Goal: Communication & Community: Answer question/provide support

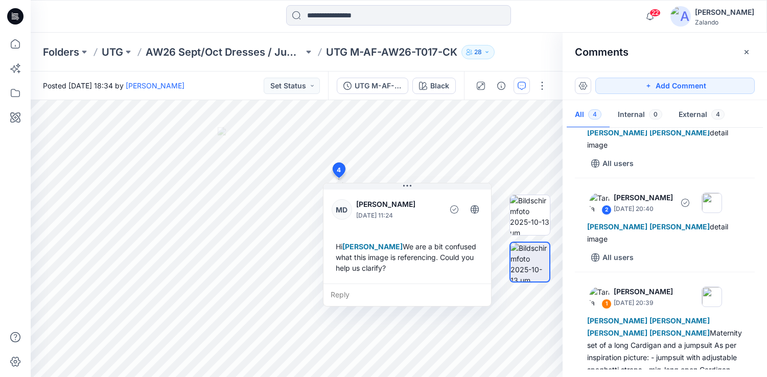
scroll to position [173, 0]
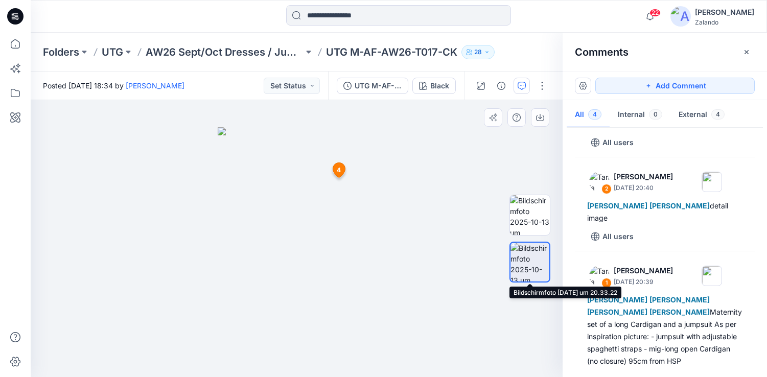
click at [518, 255] on img at bounding box center [529, 262] width 39 height 39
click at [338, 170] on span "4" at bounding box center [339, 170] width 4 height 9
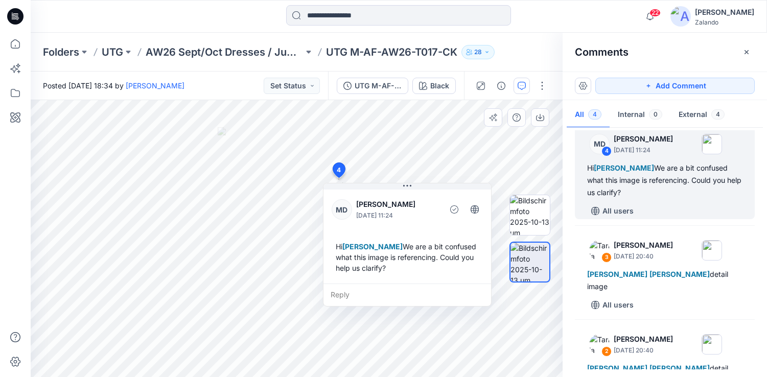
scroll to position [6, 0]
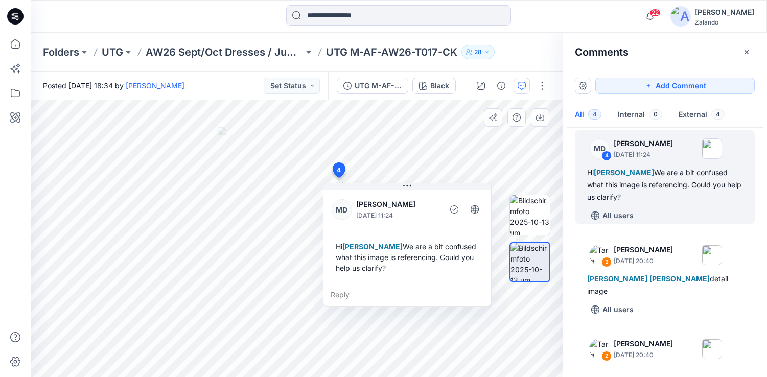
click at [366, 296] on div "Reply" at bounding box center [407, 295] width 168 height 22
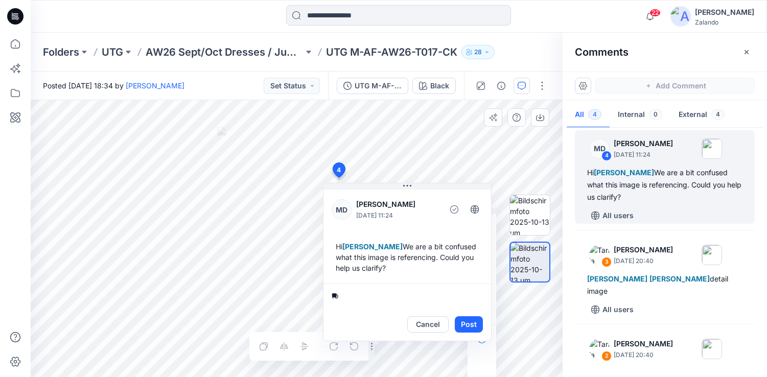
type textarea "*"
type textarea "**********"
click at [433, 328] on button "Cancel" at bounding box center [427, 324] width 41 height 16
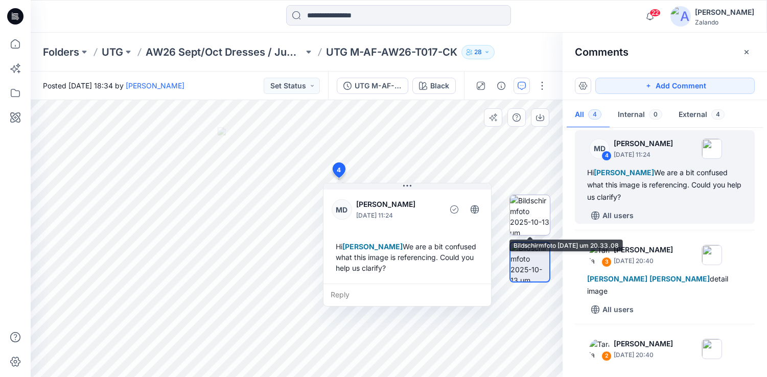
click at [531, 208] on img at bounding box center [530, 215] width 40 height 40
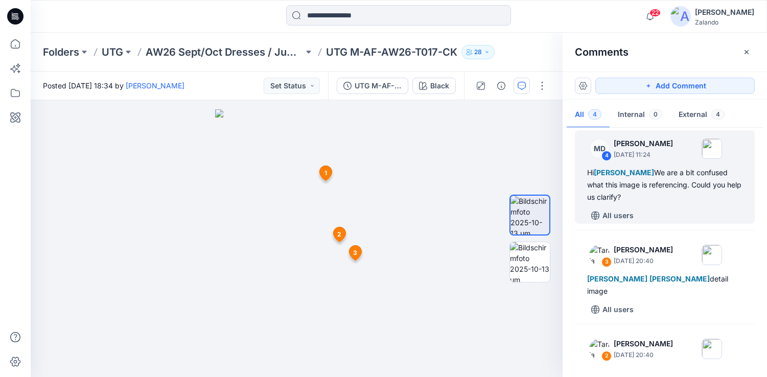
click at [327, 169] on icon at bounding box center [325, 173] width 12 height 15
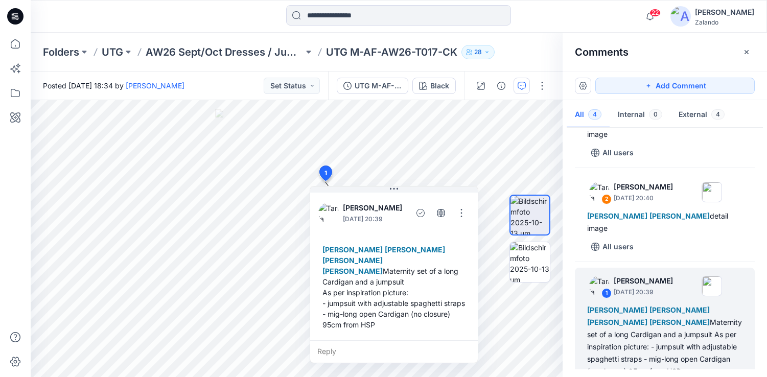
scroll to position [167, 0]
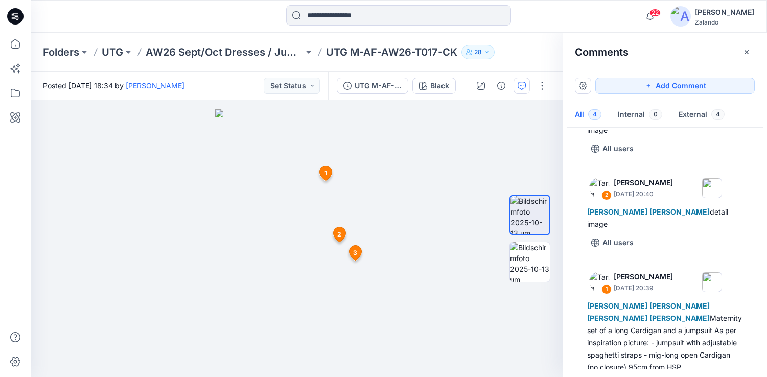
click at [338, 239] on span "2" at bounding box center [339, 234] width 4 height 9
click at [354, 252] on span "3" at bounding box center [355, 252] width 4 height 9
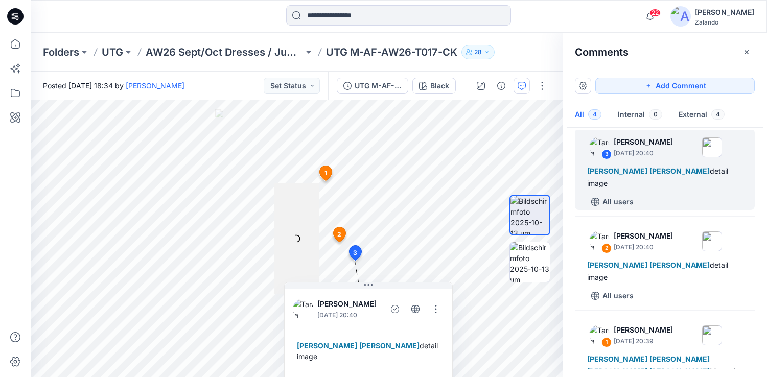
scroll to position [112, 0]
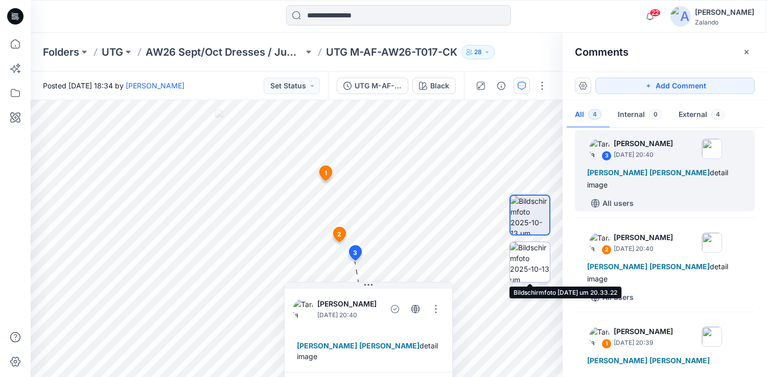
click at [528, 260] on img at bounding box center [530, 262] width 40 height 40
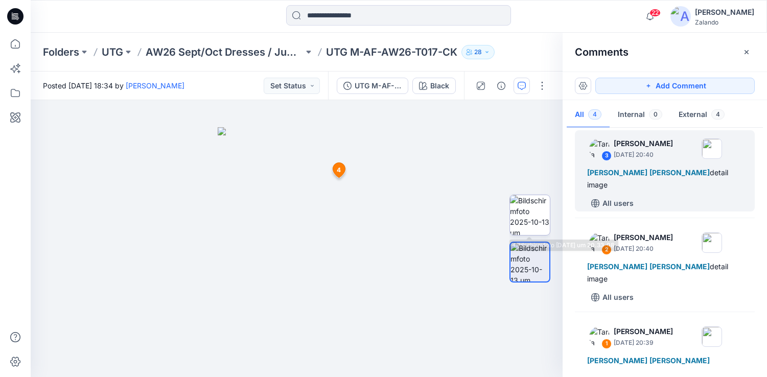
click at [534, 223] on img at bounding box center [530, 215] width 40 height 40
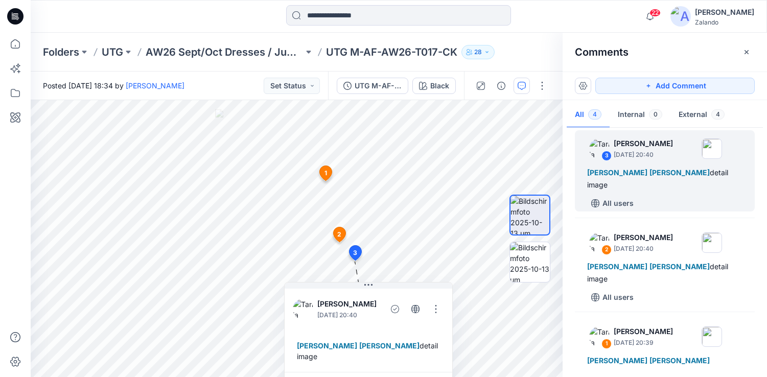
click at [337, 237] on icon at bounding box center [339, 234] width 12 height 15
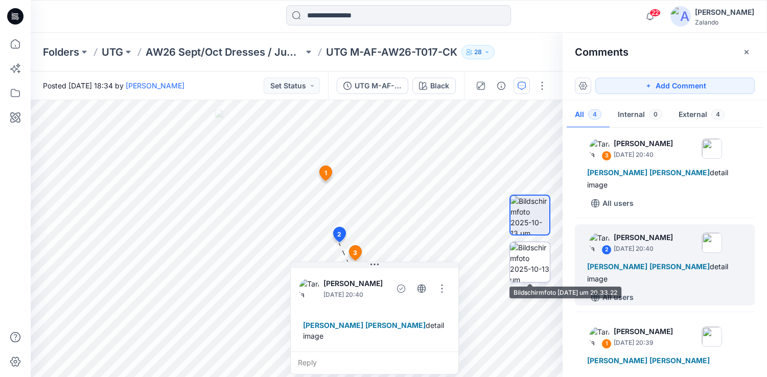
click at [527, 263] on img at bounding box center [530, 262] width 40 height 40
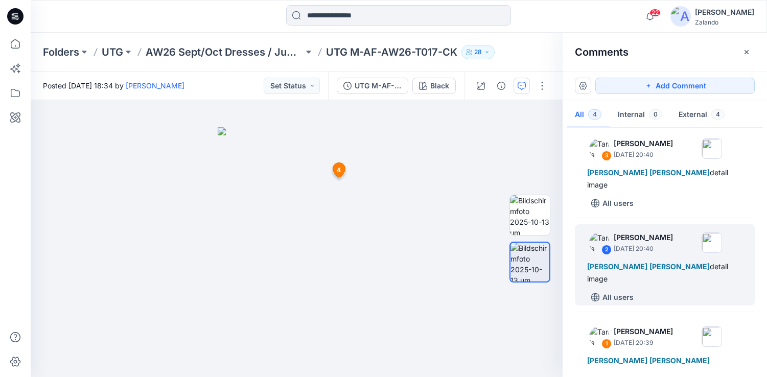
click at [527, 263] on img at bounding box center [529, 262] width 39 height 39
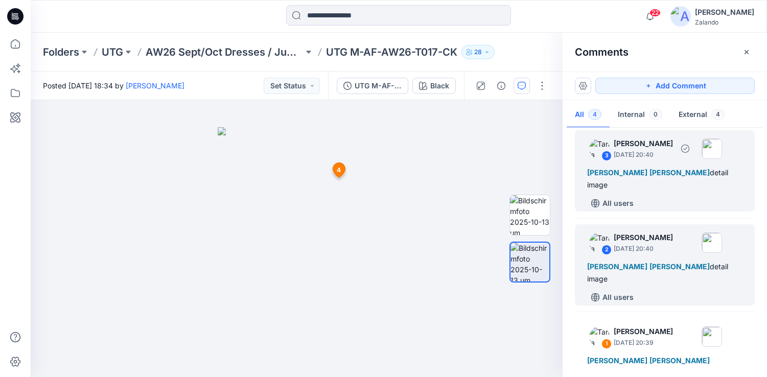
click at [689, 197] on div "All users" at bounding box center [671, 203] width 168 height 16
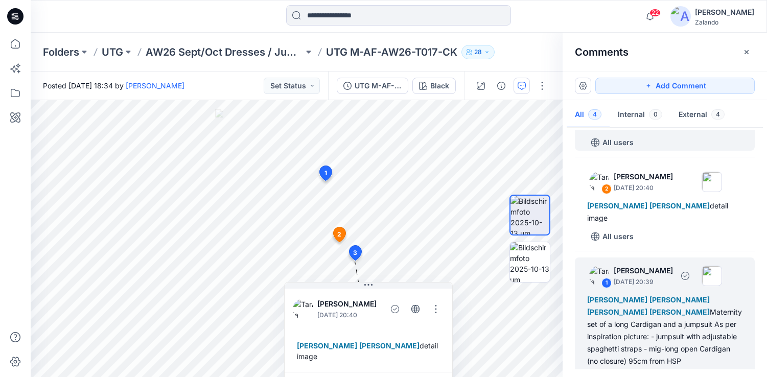
scroll to position [171, 0]
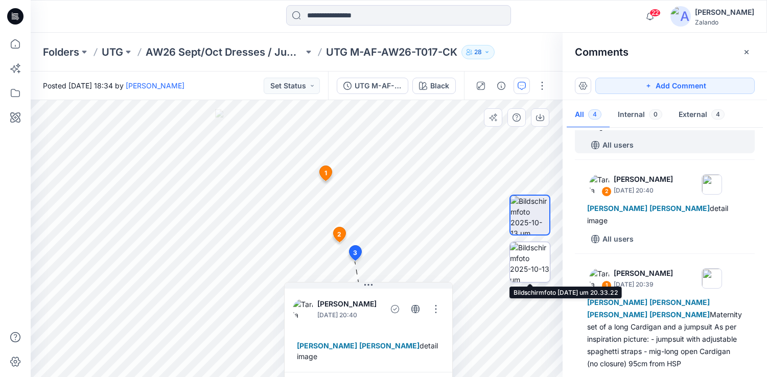
click at [528, 268] on img at bounding box center [530, 262] width 40 height 40
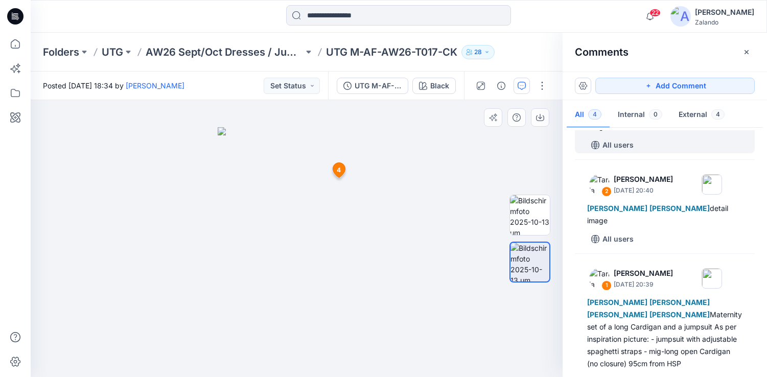
click at [338, 169] on span "4" at bounding box center [339, 170] width 4 height 9
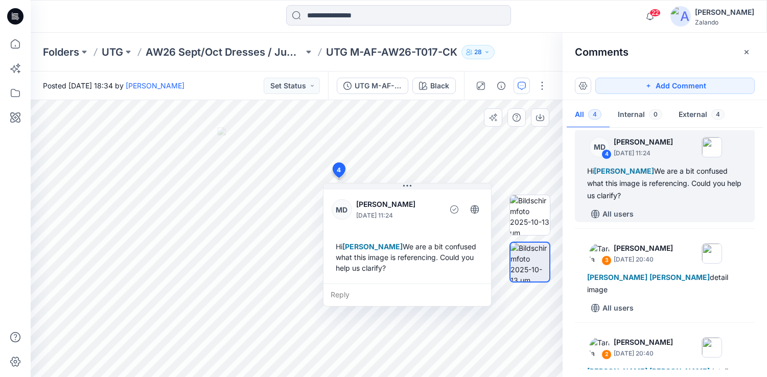
scroll to position [6, 0]
click at [387, 299] on div "Reply" at bounding box center [407, 295] width 168 height 22
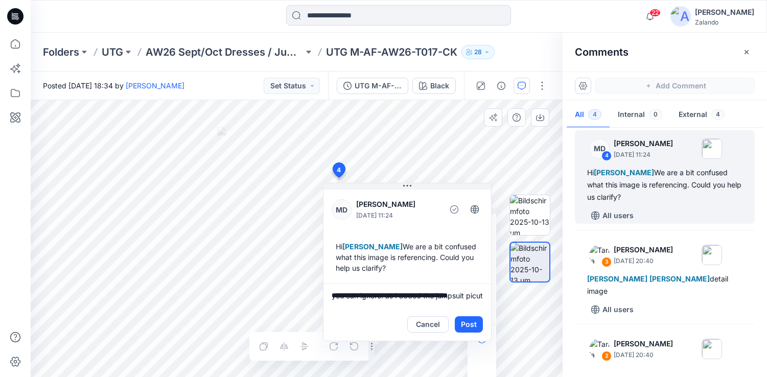
scroll to position [3, 0]
click at [421, 294] on textarea "**********" at bounding box center [407, 296] width 168 height 25
click at [390, 302] on textarea "**********" at bounding box center [407, 296] width 168 height 25
type textarea "**********"
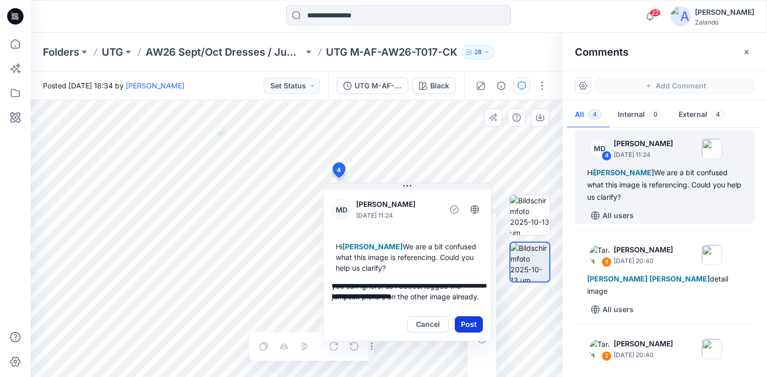
click at [470, 329] on button "Post" at bounding box center [469, 324] width 28 height 16
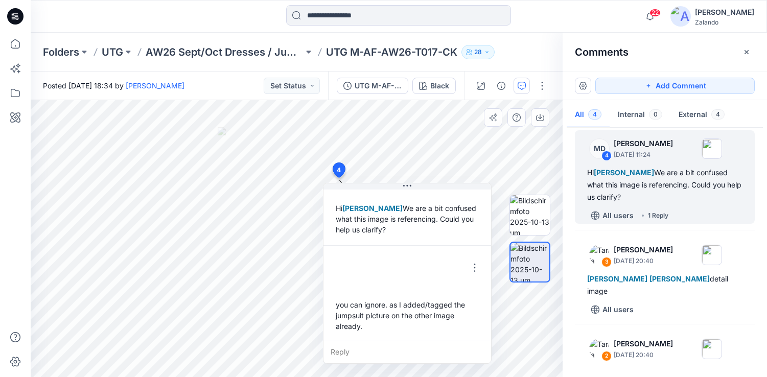
scroll to position [39, 0]
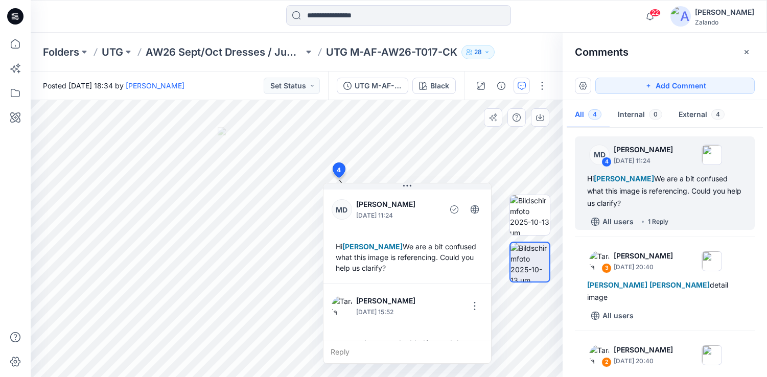
scroll to position [39, 0]
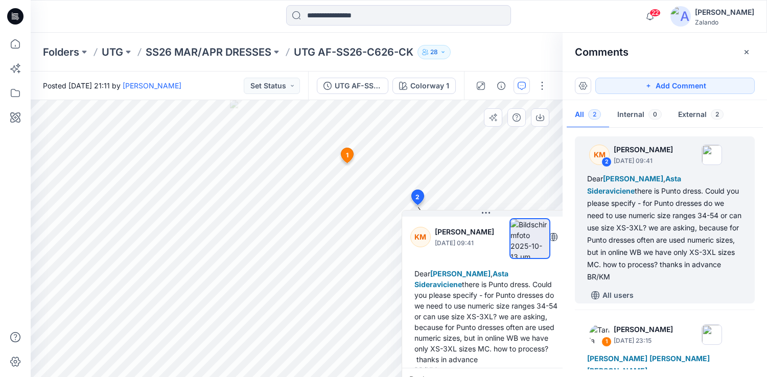
scroll to position [29, 0]
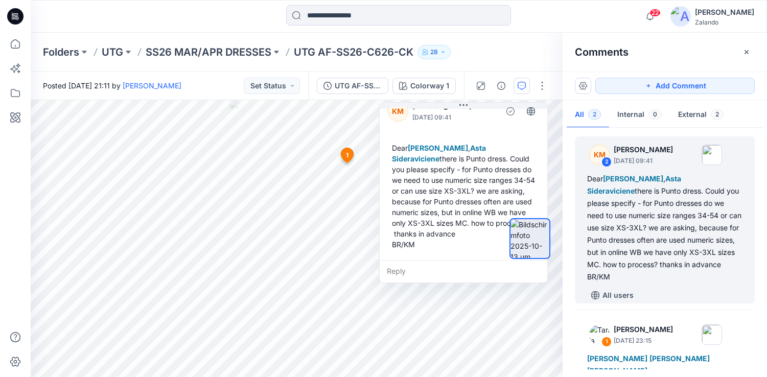
drag, startPoint x: 486, startPoint y: 215, endPoint x: 460, endPoint y: 73, distance: 144.4
click at [460, 73] on div "Posted Monday, October 13, 2025 21:11 by Tania Baumeister-Hanff Set Status UTG …" at bounding box center [399, 225] width 736 height 306
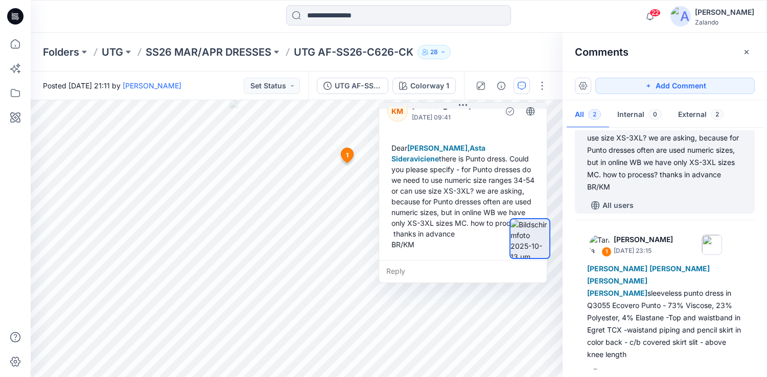
scroll to position [96, 0]
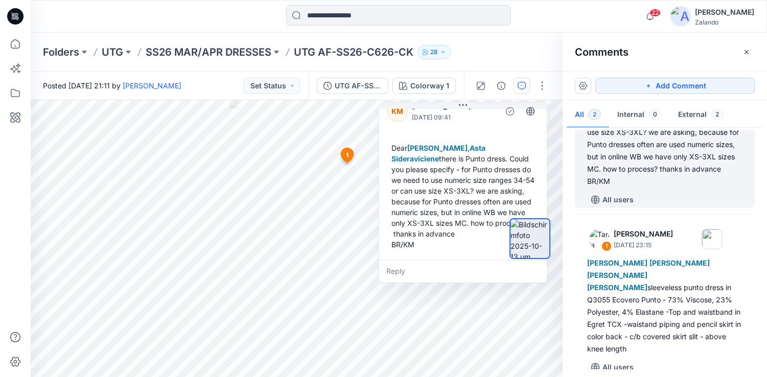
click at [421, 270] on div "Reply" at bounding box center [463, 271] width 168 height 22
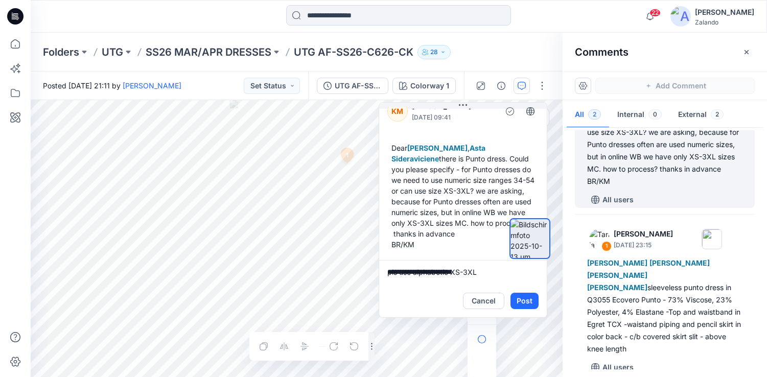
click at [523, 308] on div at bounding box center [529, 239] width 41 height 152
click at [525, 306] on div at bounding box center [529, 239] width 41 height 152
click at [528, 303] on div at bounding box center [529, 239] width 41 height 152
click at [527, 292] on div at bounding box center [529, 239] width 41 height 152
click at [527, 298] on div at bounding box center [529, 239] width 41 height 152
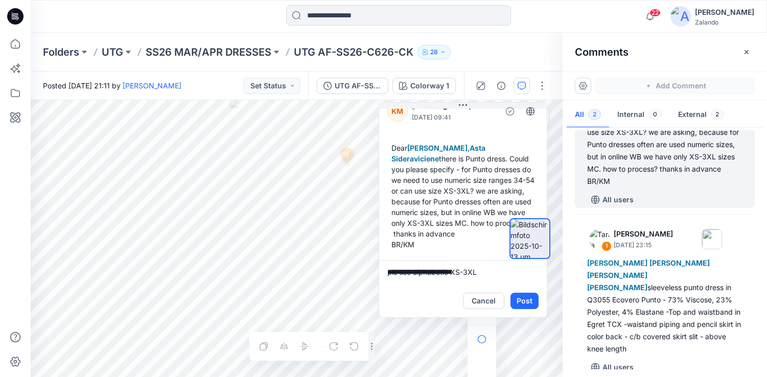
click at [527, 298] on div at bounding box center [529, 239] width 41 height 152
click at [444, 300] on div "Cancel Post" at bounding box center [463, 301] width 168 height 33
click at [520, 248] on img at bounding box center [529, 238] width 39 height 39
click at [483, 240] on div "Dear Marlene Seefeldt , Asta Sideraviciene there is Punto dress. Could you plea…" at bounding box center [462, 195] width 151 height 115
click at [518, 300] on div at bounding box center [529, 239] width 41 height 152
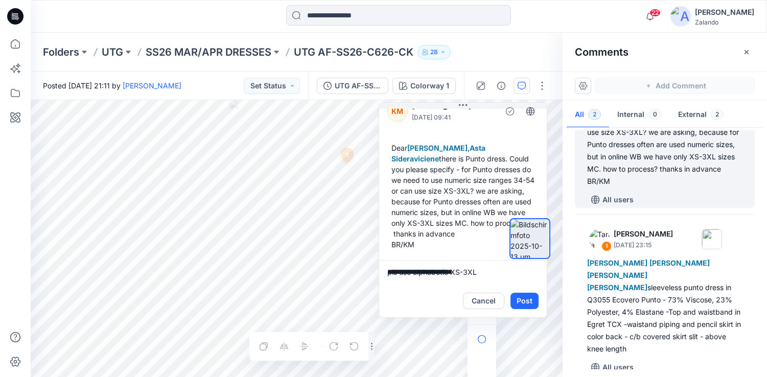
click at [532, 298] on div at bounding box center [529, 239] width 41 height 152
click at [445, 270] on textarea "**********" at bounding box center [463, 272] width 168 height 25
click at [427, 274] on textarea "**********" at bounding box center [463, 272] width 168 height 25
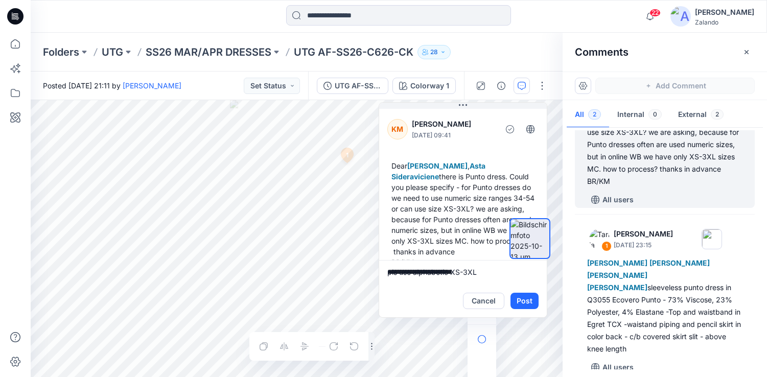
click at [388, 274] on textarea "**********" at bounding box center [463, 272] width 168 height 25
click at [450, 341] on p "kristina.mekseniene@utg.dk" at bounding box center [454, 344] width 77 height 10
type textarea "**********"
click at [527, 304] on div at bounding box center [529, 239] width 41 height 152
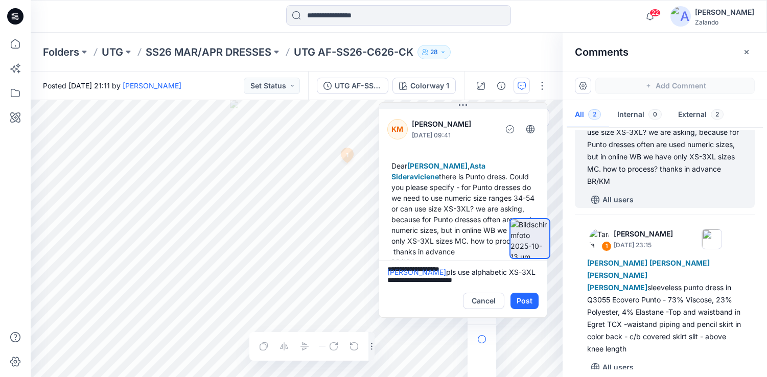
click at [526, 301] on div at bounding box center [529, 239] width 41 height 152
click at [526, 300] on div at bounding box center [529, 239] width 41 height 152
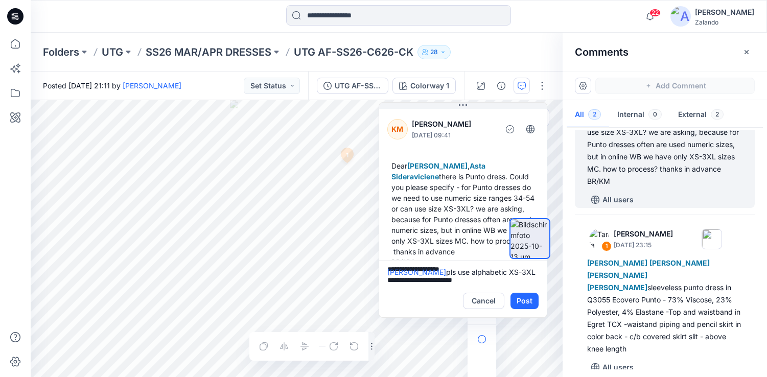
click at [526, 300] on div at bounding box center [529, 239] width 41 height 152
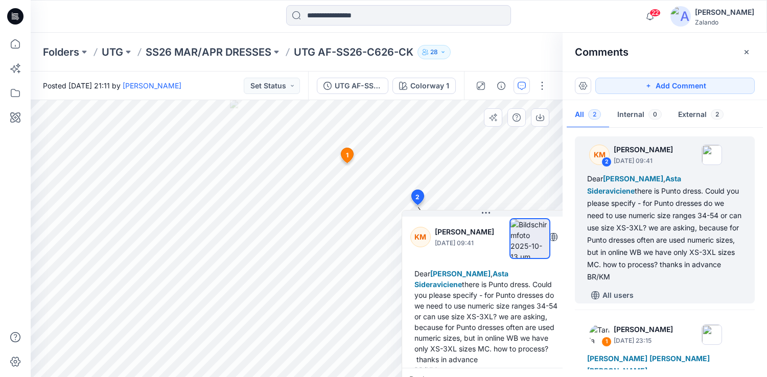
scroll to position [29, 0]
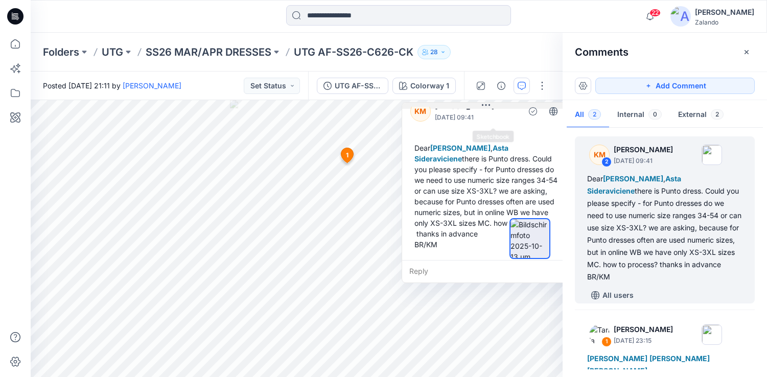
drag, startPoint x: 485, startPoint y: 214, endPoint x: 485, endPoint y: 103, distance: 110.4
click at [485, 103] on icon at bounding box center [486, 105] width 8 height 8
click at [459, 266] on div "Reply" at bounding box center [486, 271] width 168 height 22
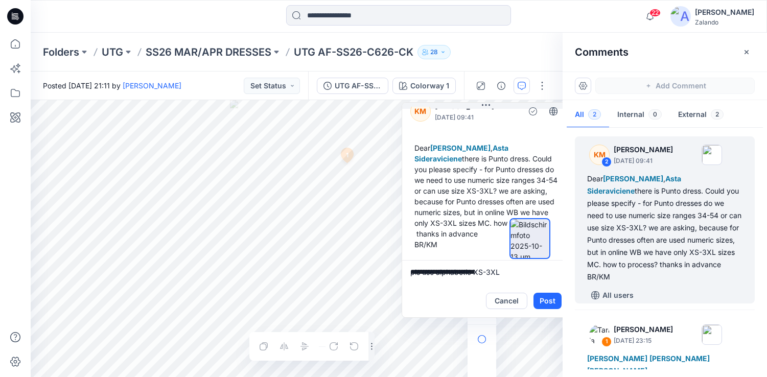
type textarea "**********"
click at [546, 298] on div at bounding box center [529, 239] width 41 height 152
click at [547, 300] on div at bounding box center [529, 239] width 41 height 152
click at [547, 301] on div at bounding box center [529, 239] width 41 height 152
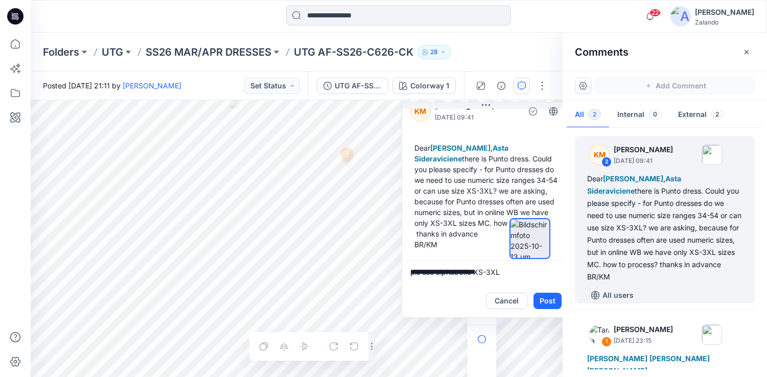
click at [547, 301] on div at bounding box center [529, 239] width 41 height 152
click at [547, 303] on div at bounding box center [529, 239] width 41 height 152
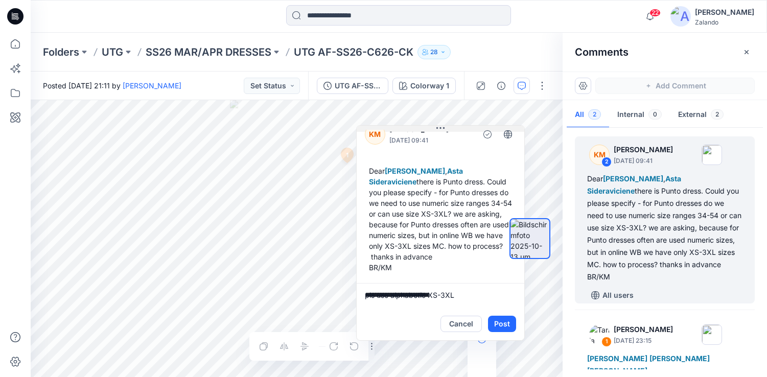
drag, startPoint x: 500, startPoint y: 107, endPoint x: 459, endPoint y: 128, distance: 45.5
click at [459, 128] on button at bounding box center [441, 129] width 168 height 6
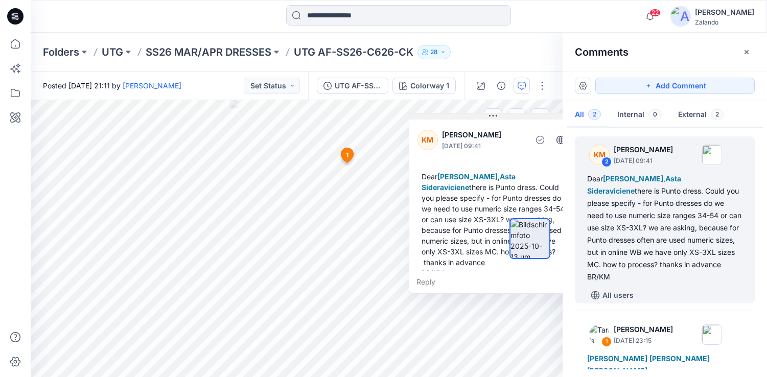
drag, startPoint x: 486, startPoint y: 213, endPoint x: 494, endPoint y: 110, distance: 103.0
click at [494, 115] on icon at bounding box center [493, 116] width 8 height 2
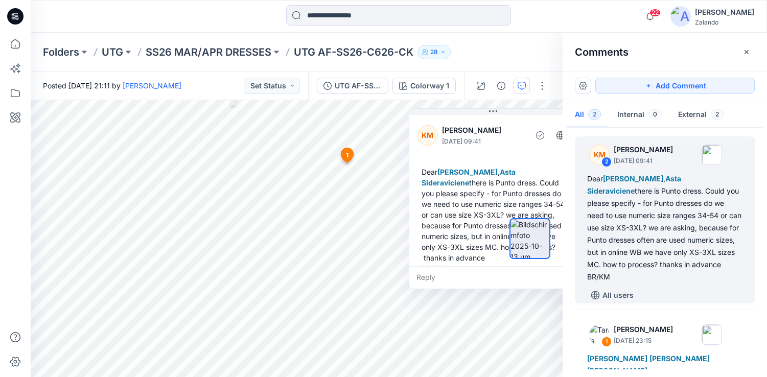
click at [443, 273] on div "Reply" at bounding box center [493, 277] width 168 height 22
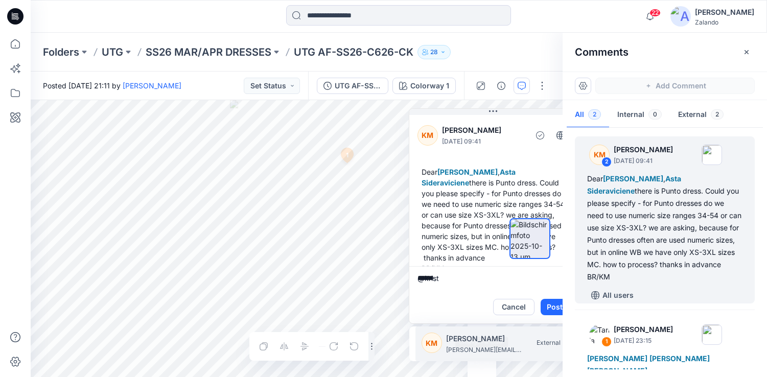
click at [489, 348] on p "[PERSON_NAME][EMAIL_ADDRESS][DOMAIN_NAME]" at bounding box center [484, 350] width 77 height 10
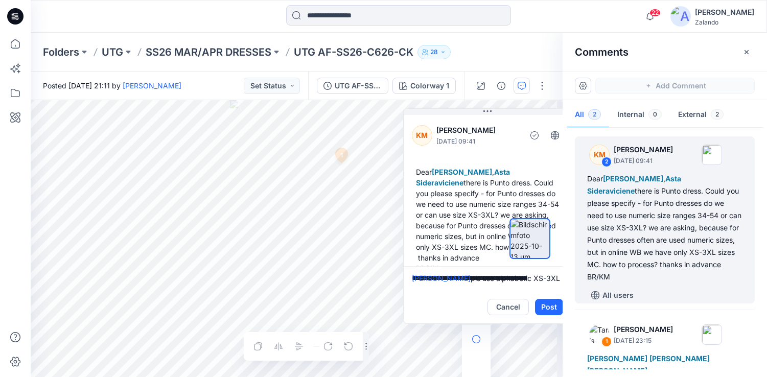
click at [394, 269] on div "**********" at bounding box center [297, 238] width 532 height 277
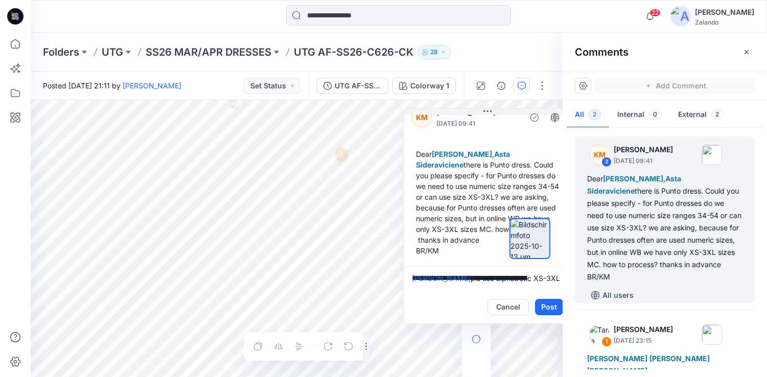
scroll to position [29, 0]
type textarea "**********"
click at [545, 305] on div at bounding box center [529, 239] width 41 height 152
click at [548, 307] on div at bounding box center [529, 239] width 41 height 152
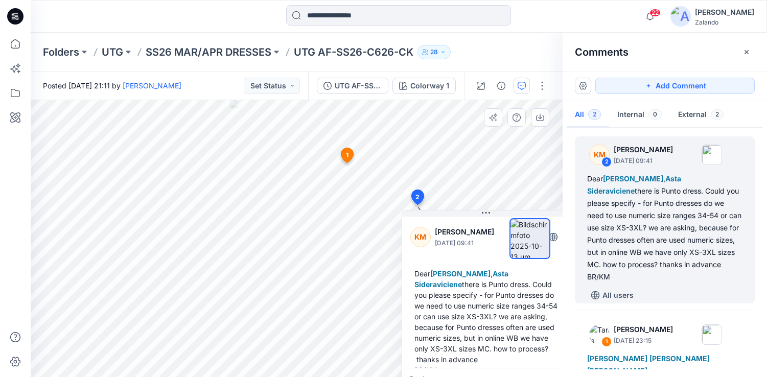
scroll to position [12, 0]
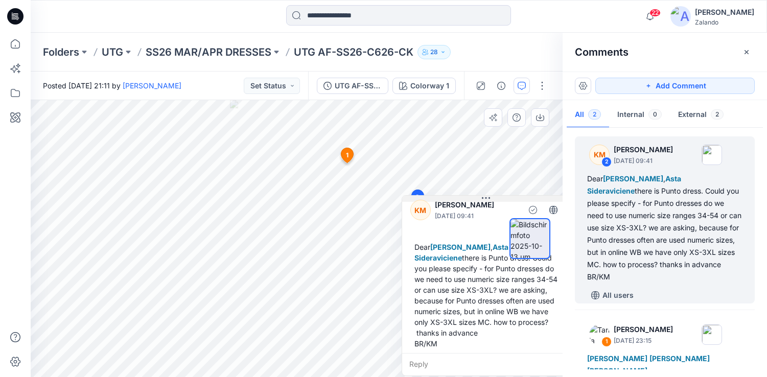
drag, startPoint x: 486, startPoint y: 215, endPoint x: 485, endPoint y: 111, distance: 103.7
click at [485, 194] on icon at bounding box center [486, 198] width 8 height 8
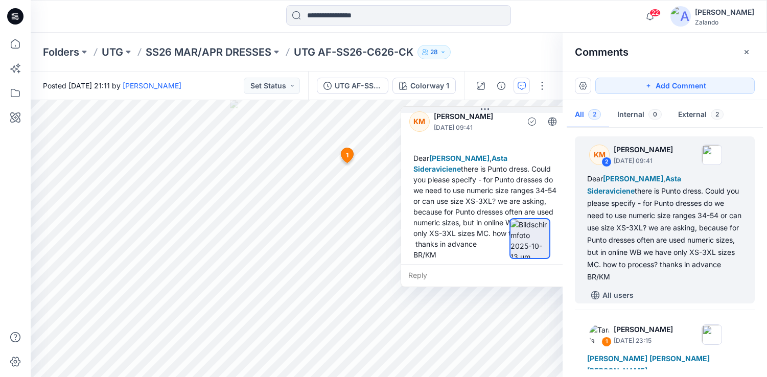
click at [446, 274] on div "Reply" at bounding box center [485, 275] width 168 height 22
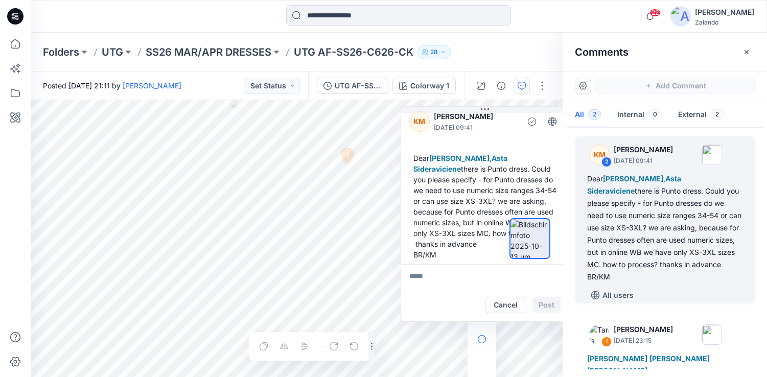
type textarea "**********"
click at [546, 307] on div at bounding box center [529, 239] width 41 height 152
click at [543, 305] on div at bounding box center [529, 239] width 41 height 152
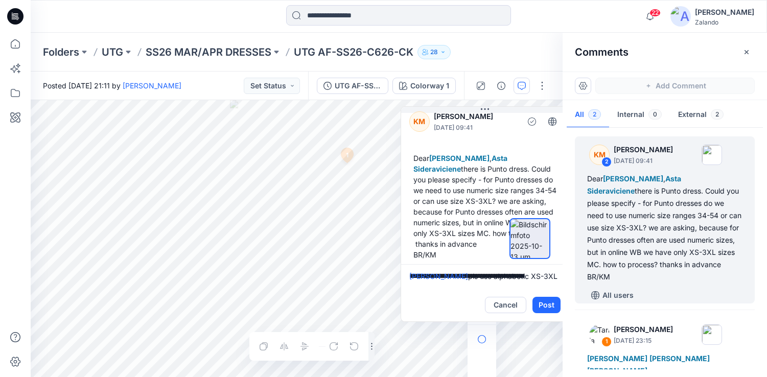
click at [543, 305] on div at bounding box center [529, 239] width 41 height 152
click at [543, 304] on div at bounding box center [529, 239] width 41 height 152
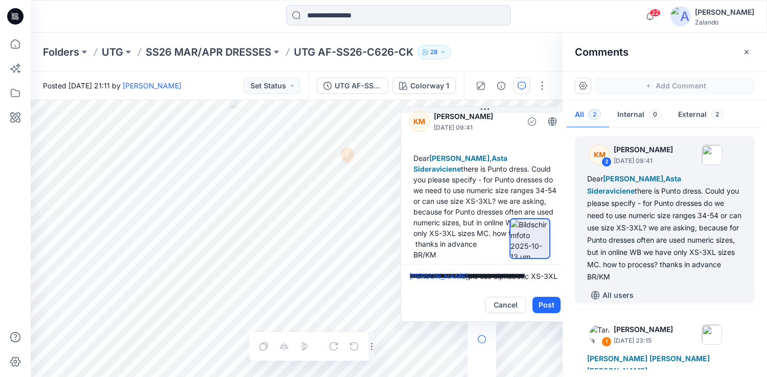
click at [543, 304] on div at bounding box center [529, 239] width 41 height 152
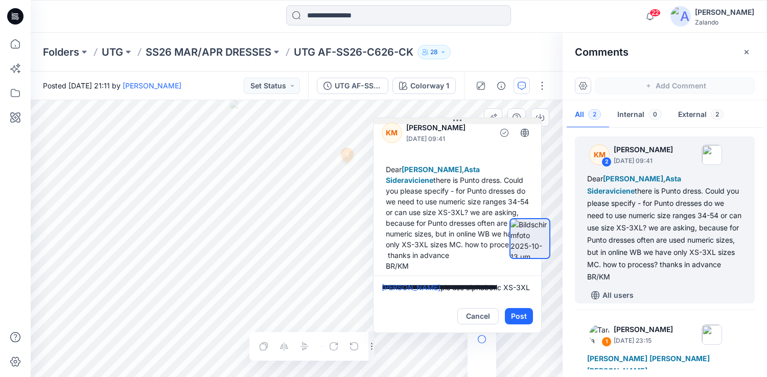
drag, startPoint x: 492, startPoint y: 111, endPoint x: 453, endPoint y: 122, distance: 40.3
click at [453, 122] on button at bounding box center [458, 121] width 168 height 6
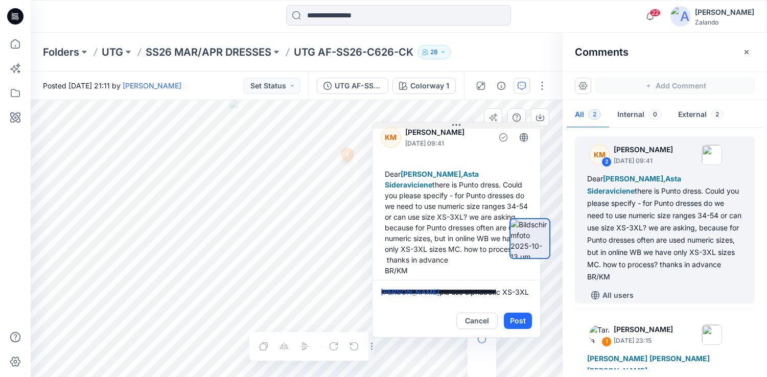
drag, startPoint x: 449, startPoint y: 121, endPoint x: 459, endPoint y: 126, distance: 11.4
click at [459, 126] on icon at bounding box center [456, 125] width 8 height 8
click at [523, 322] on button "Post" at bounding box center [518, 321] width 28 height 16
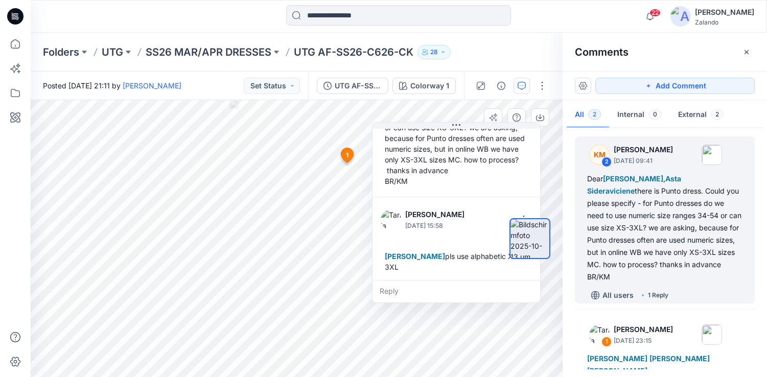
scroll to position [114, 0]
